Goal: Task Accomplishment & Management: Use online tool/utility

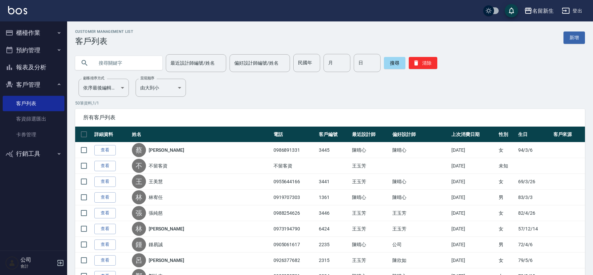
click at [31, 23] on ul "櫃檯作業 打帳單 帳單列表 現金收支登錄 材料自購登錄 每日結帳 排班表 現場電腦打卡 預約管理 預約管理 單日預約紀錄 單週預約紀錄 報表及分析 報表目錄 …" at bounding box center [34, 93] width 62 height 144
click at [32, 35] on button "櫃檯作業" at bounding box center [34, 32] width 62 height 17
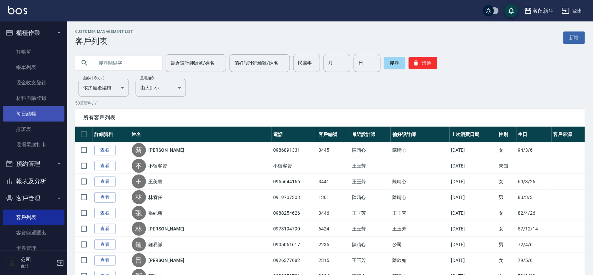
click at [44, 106] on link "每日結帳" at bounding box center [34, 113] width 62 height 15
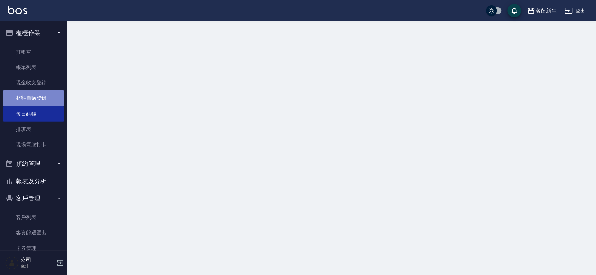
click at [45, 98] on link "材料自購登錄" at bounding box center [34, 98] width 62 height 15
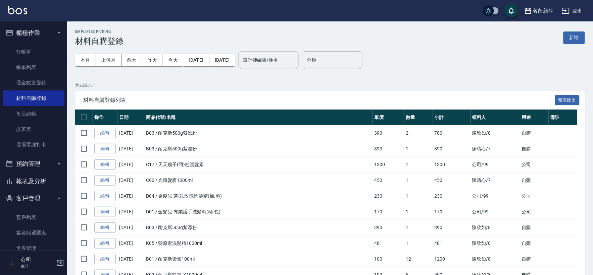
click at [290, 56] on div "設計師編號/姓名 設計師編號/姓名" at bounding box center [268, 60] width 60 height 18
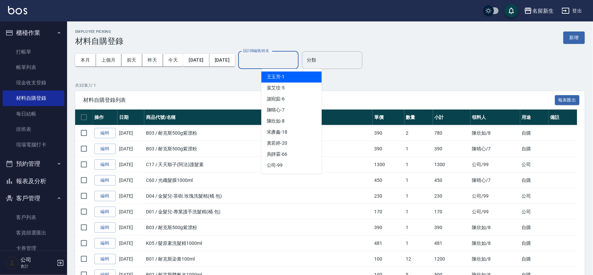
click at [292, 80] on div "[PERSON_NAME]-1" at bounding box center [291, 77] width 60 height 11
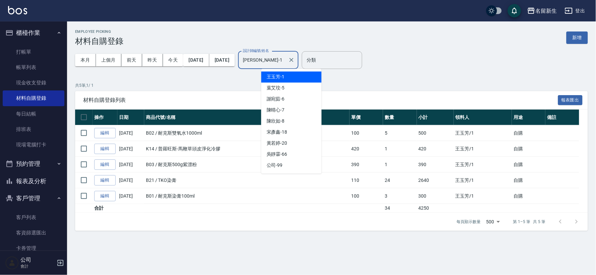
click at [285, 60] on input "[PERSON_NAME]-1" at bounding box center [263, 60] width 44 height 12
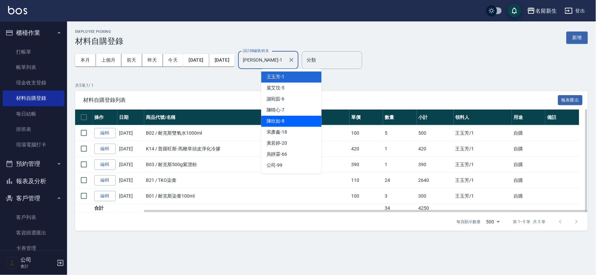
click at [287, 121] on div "[PERSON_NAME]-8" at bounding box center [291, 121] width 60 height 11
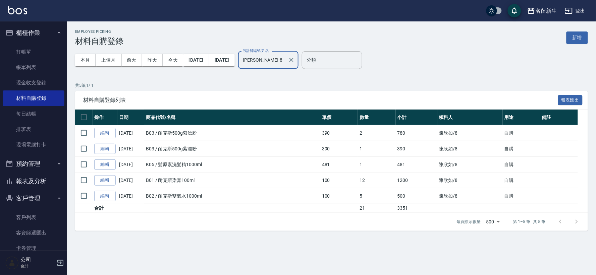
click at [285, 57] on input "[PERSON_NAME]-8" at bounding box center [263, 60] width 44 height 12
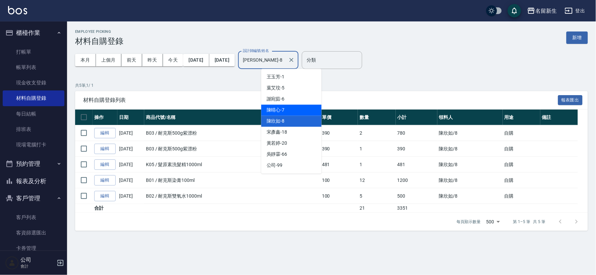
click at [296, 113] on div "[PERSON_NAME]-7" at bounding box center [291, 110] width 60 height 11
type input "[PERSON_NAME]-7"
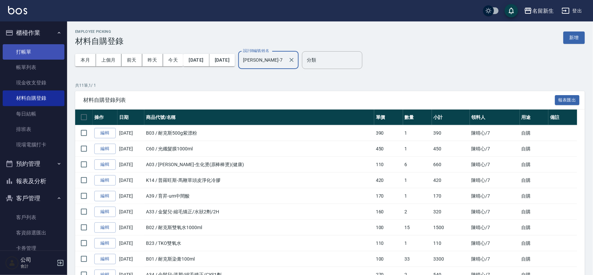
click at [18, 46] on link "打帳單" at bounding box center [34, 51] width 62 height 15
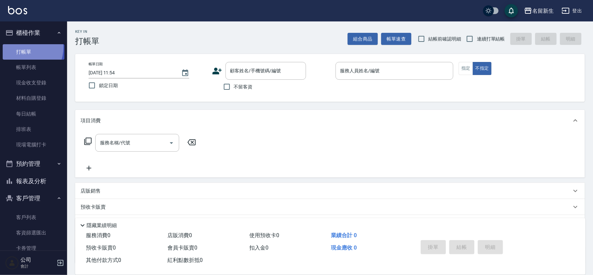
drag, startPoint x: 18, startPoint y: 47, endPoint x: 54, endPoint y: 57, distance: 36.7
click at [19, 47] on link "打帳單" at bounding box center [34, 51] width 62 height 15
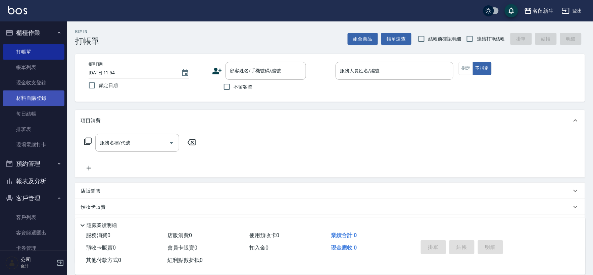
click at [51, 99] on link "材料自購登錄" at bounding box center [34, 98] width 62 height 15
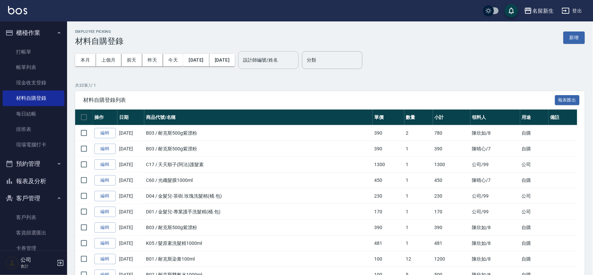
click at [270, 57] on div "設計師編號/姓名 設計師編號/姓名" at bounding box center [268, 60] width 60 height 18
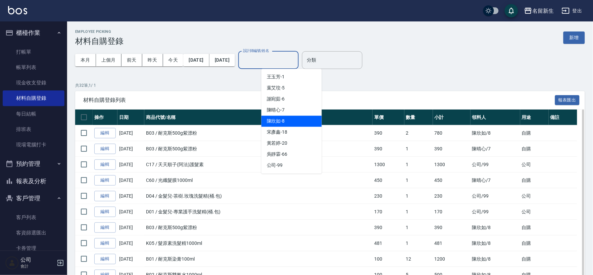
click at [309, 122] on div "[PERSON_NAME]-8" at bounding box center [291, 121] width 60 height 11
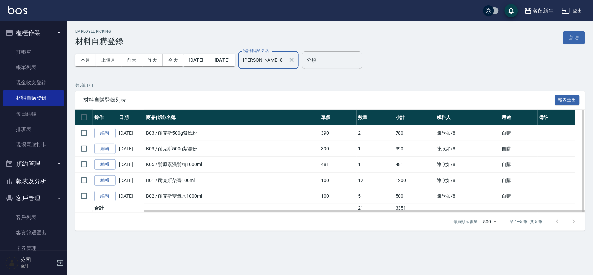
type input "[PERSON_NAME]-8"
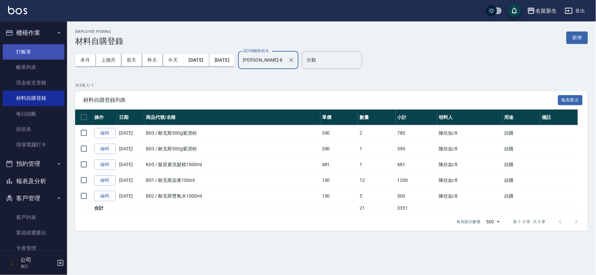
click at [20, 51] on link "打帳單" at bounding box center [34, 51] width 62 height 15
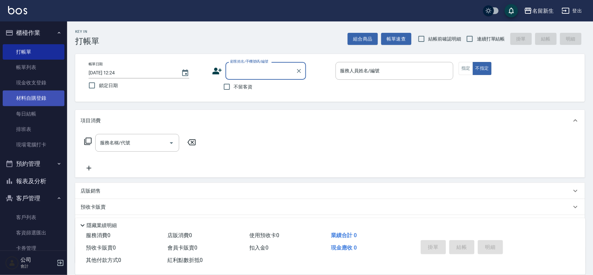
click at [32, 101] on link "材料自購登錄" at bounding box center [34, 98] width 62 height 15
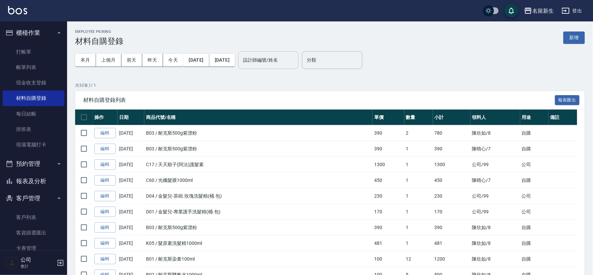
click at [288, 58] on input "設計師編號/姓名" at bounding box center [268, 60] width 54 height 12
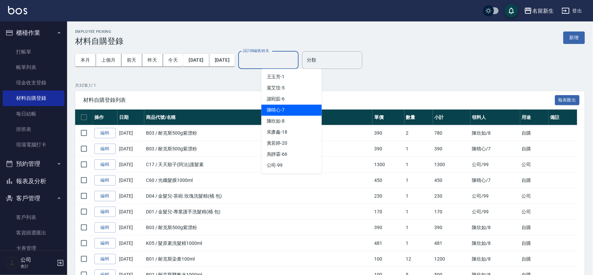
click at [279, 105] on div "[PERSON_NAME]-7" at bounding box center [291, 110] width 60 height 11
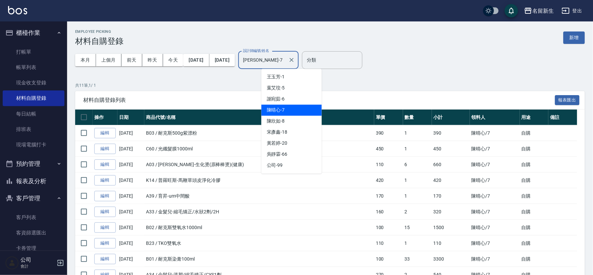
click at [283, 56] on input "[PERSON_NAME]-7" at bounding box center [263, 60] width 44 height 12
click at [294, 120] on div "[PERSON_NAME]-8" at bounding box center [291, 121] width 60 height 11
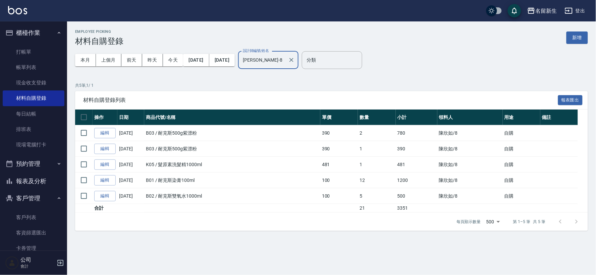
type input "[PERSON_NAME]-8"
